Goal: Transaction & Acquisition: Purchase product/service

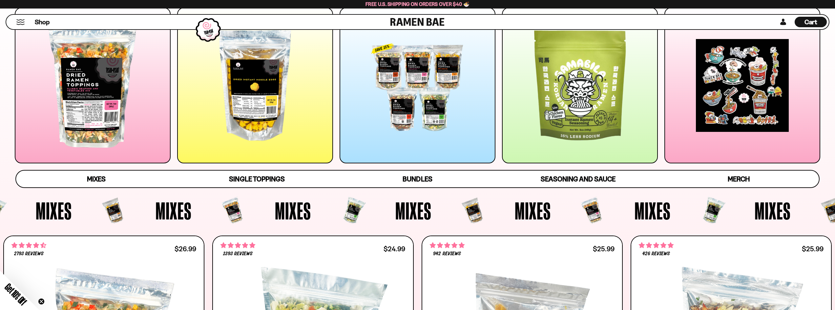
scroll to position [66, 0]
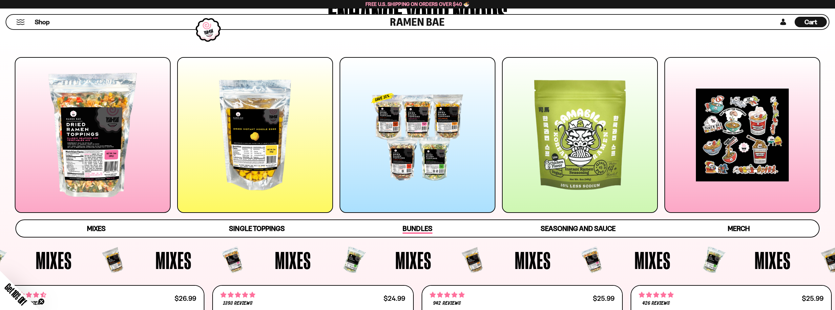
click at [420, 234] on link "Bundles" at bounding box center [417, 228] width 160 height 17
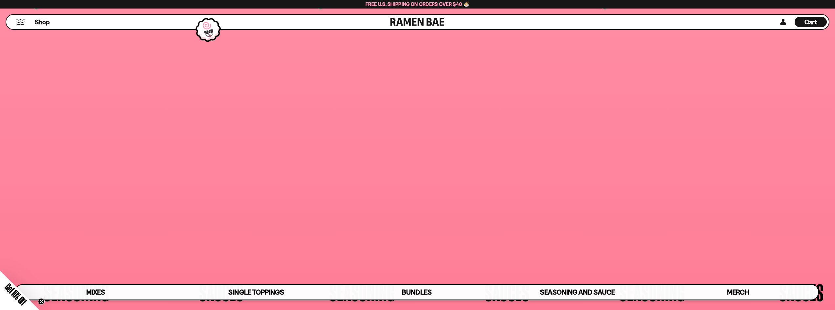
scroll to position [2186, 0]
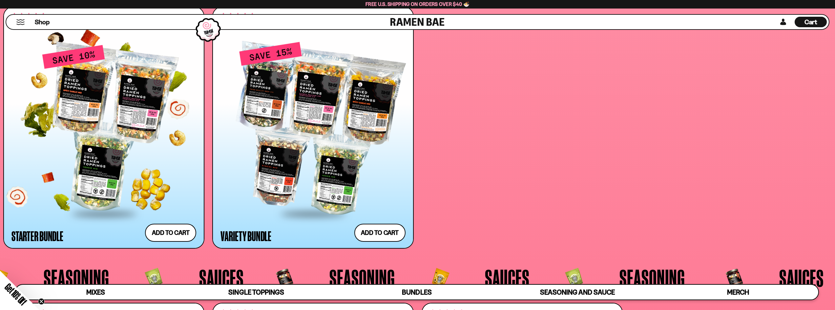
click at [151, 173] on div at bounding box center [103, 128] width 185 height 169
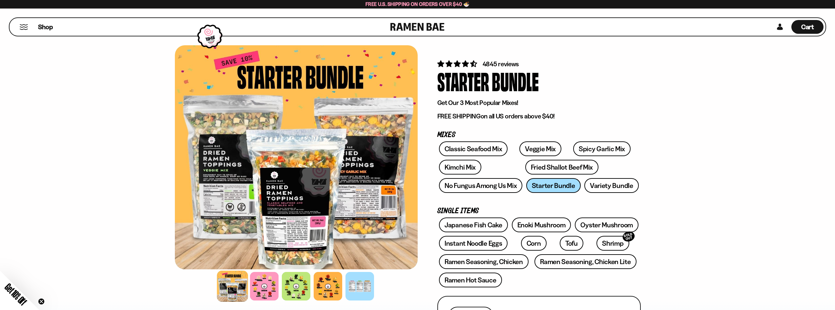
click at [25, 30] on div "Shop" at bounding box center [200, 27] width 379 height 18
drag, startPoint x: 23, startPoint y: 29, endPoint x: 38, endPoint y: 22, distance: 16.3
click at [29, 24] on div "Shop" at bounding box center [200, 27] width 379 height 18
click at [48, 26] on span "Shop" at bounding box center [45, 27] width 16 height 10
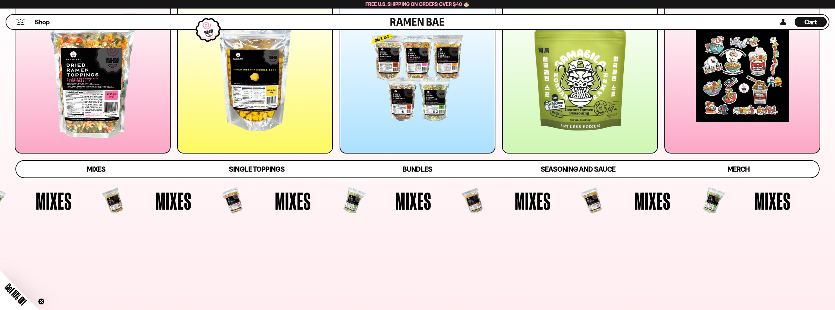
scroll to position [131, 0]
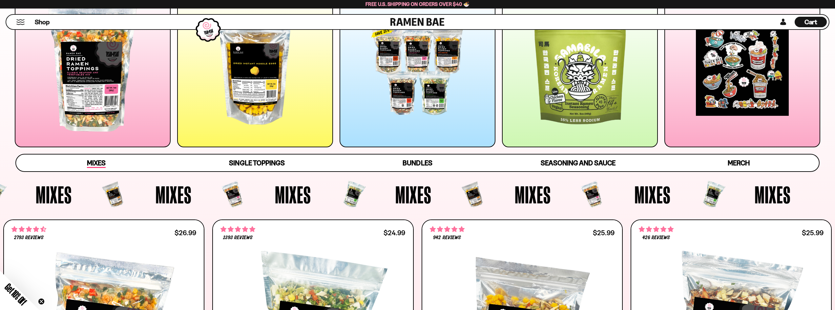
click at [115, 164] on link "Mixes" at bounding box center [96, 162] width 160 height 17
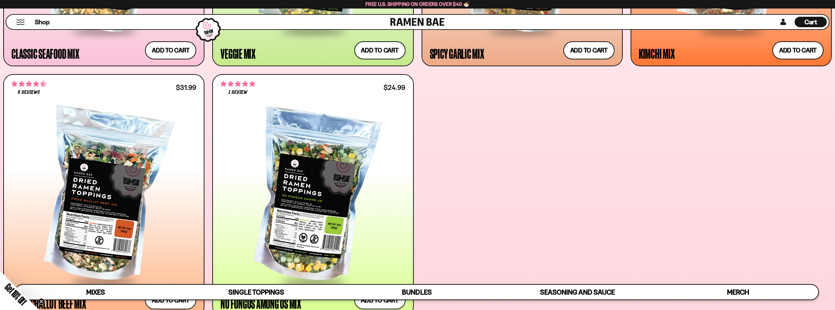
scroll to position [475, 0]
